Goal: Use online tool/utility: Use online tool/utility

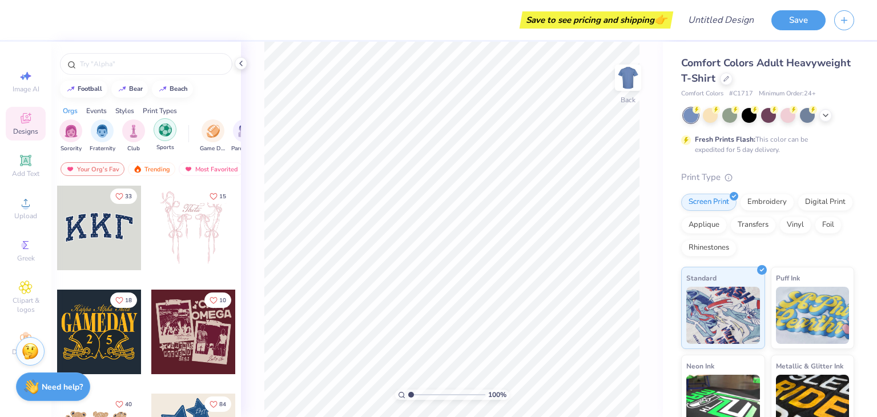
click at [171, 133] on img "filter for Sports" at bounding box center [165, 129] width 13 height 13
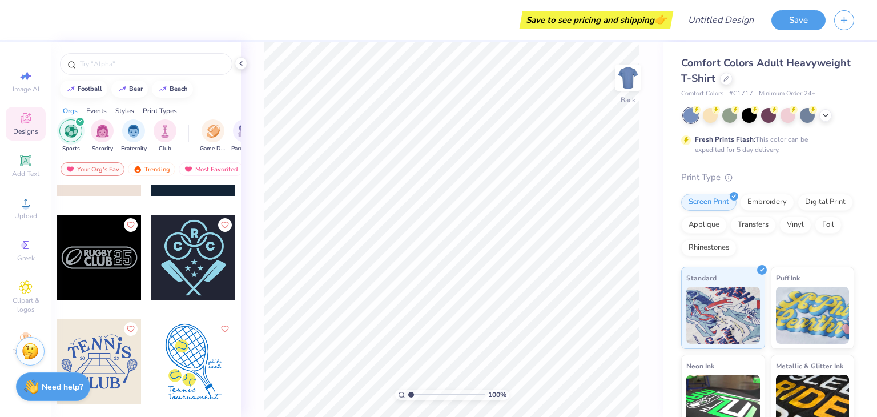
scroll to position [1841, 0]
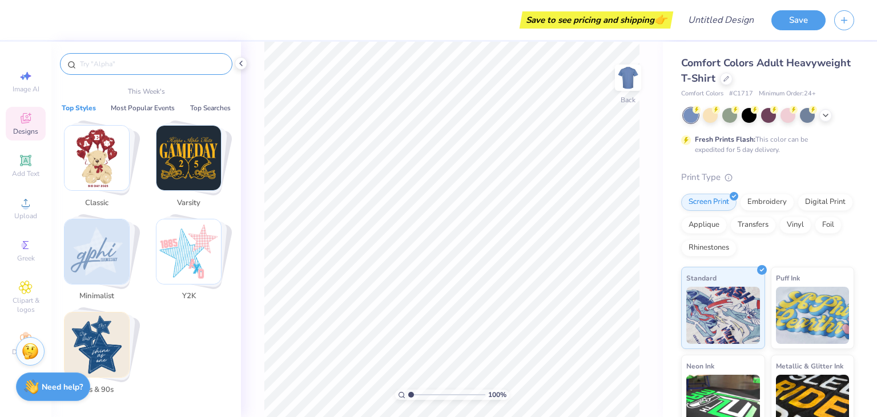
click at [123, 66] on input "text" at bounding box center [152, 63] width 146 height 11
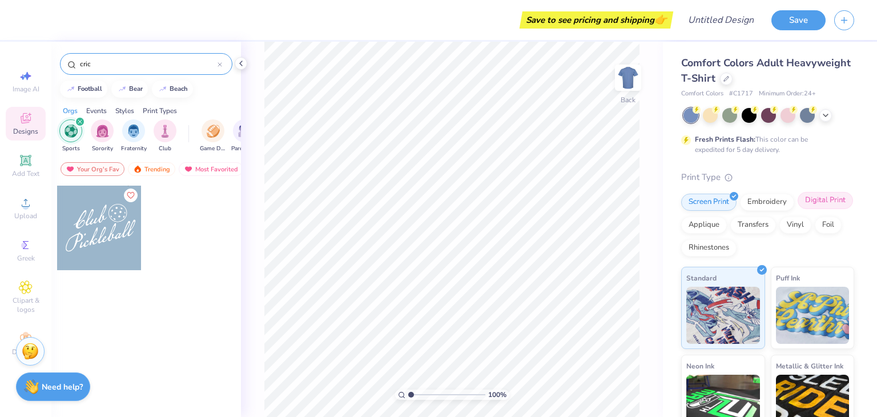
type input "cric"
click at [798, 209] on div "Digital Print" at bounding box center [825, 200] width 55 height 17
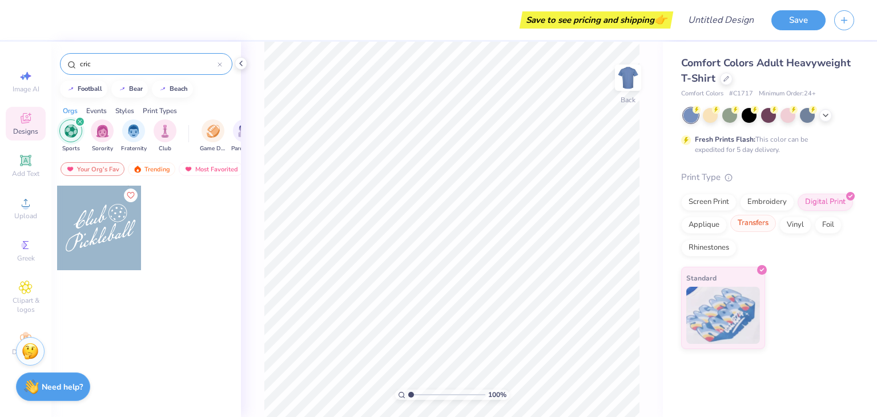
click at [771, 227] on div "Transfers" at bounding box center [753, 223] width 46 height 17
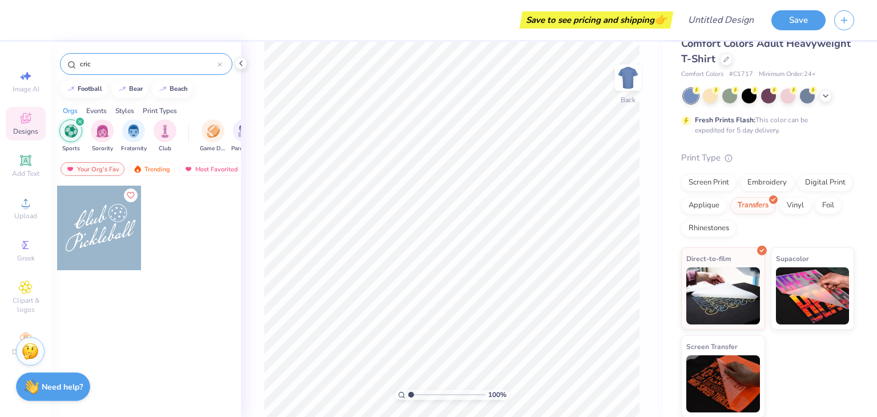
scroll to position [19, 0]
click at [720, 382] on img at bounding box center [723, 382] width 74 height 57
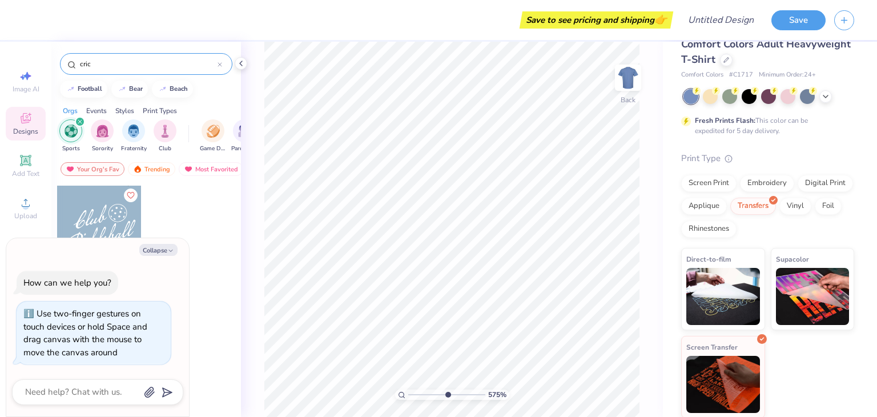
click at [447, 391] on input "range" at bounding box center [446, 394] width 77 height 10
type input "1"
click at [410, 395] on input "range" at bounding box center [446, 394] width 77 height 10
click at [737, 226] on div "Rhinestones" at bounding box center [708, 227] width 55 height 17
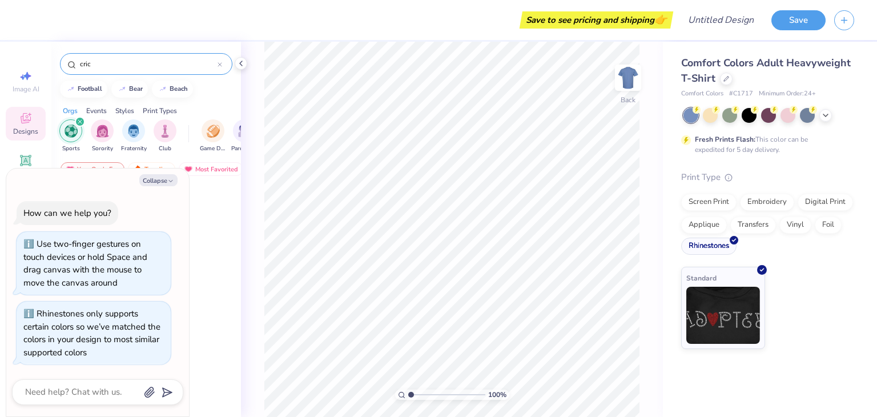
scroll to position [0, 0]
click at [713, 226] on div "Applique" at bounding box center [704, 223] width 46 height 17
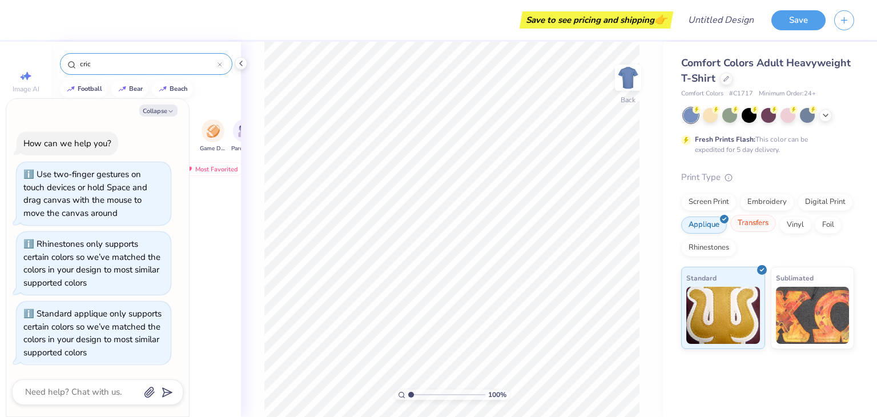
click at [760, 228] on div "Transfers" at bounding box center [753, 223] width 46 height 17
type textarea "x"
